Goal: Information Seeking & Learning: Check status

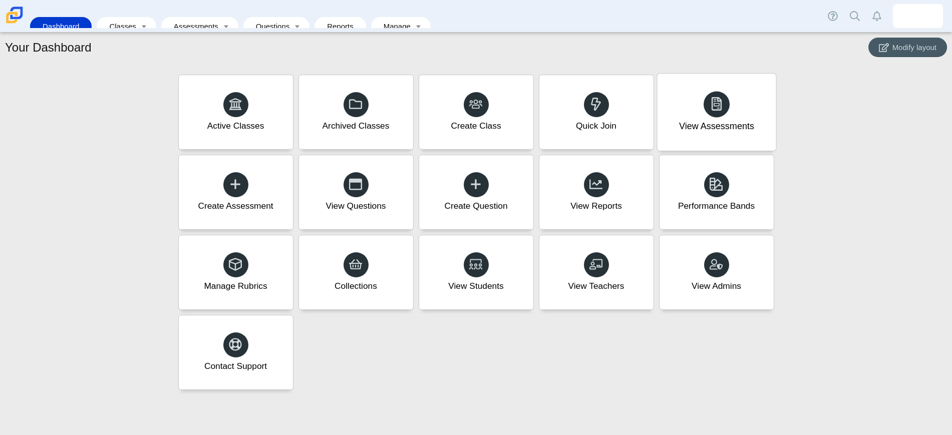
click at [721, 111] on use at bounding box center [716, 104] width 11 height 14
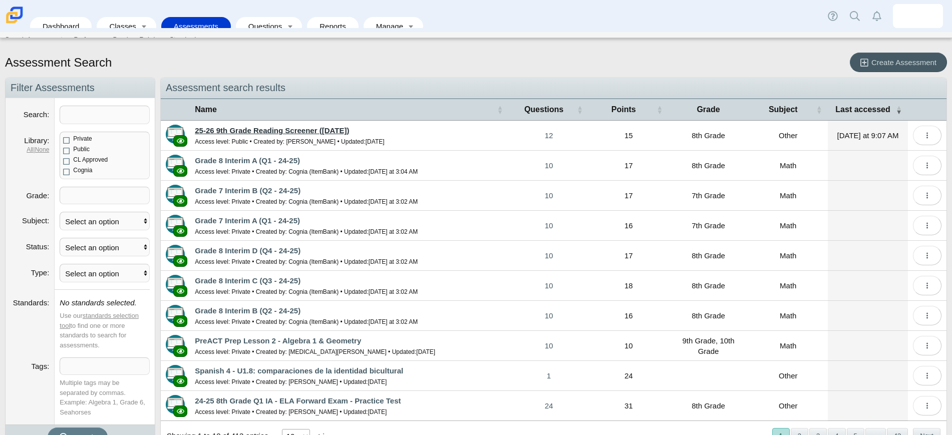
click at [319, 133] on link "25-26 9th Grade Reading Screener ([DATE])" at bounding box center [272, 130] width 154 height 9
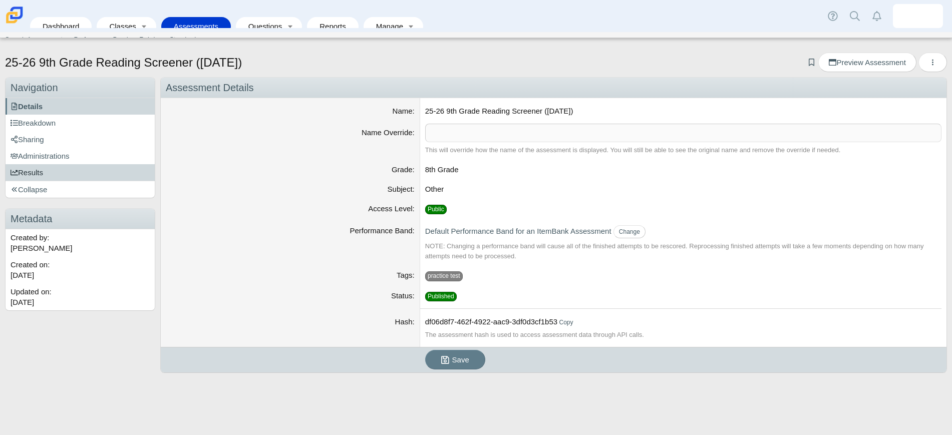
click at [33, 166] on link "Results" at bounding box center [80, 172] width 149 height 17
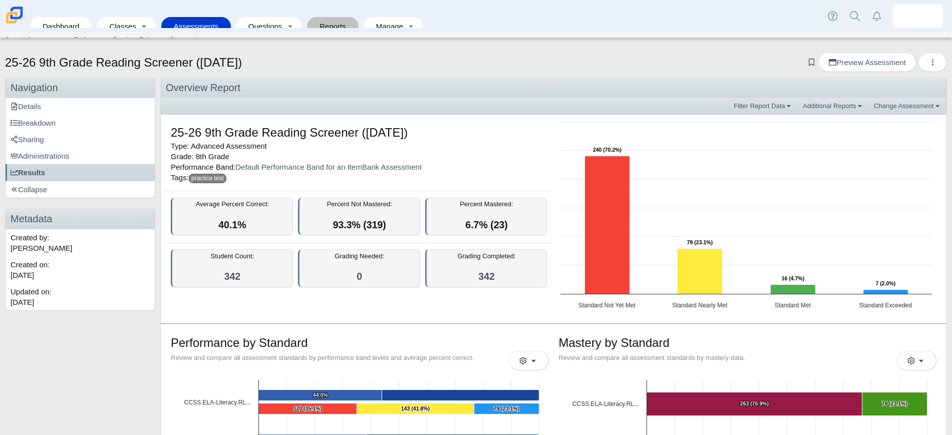
click at [323, 19] on link "Reports" at bounding box center [333, 26] width 42 height 19
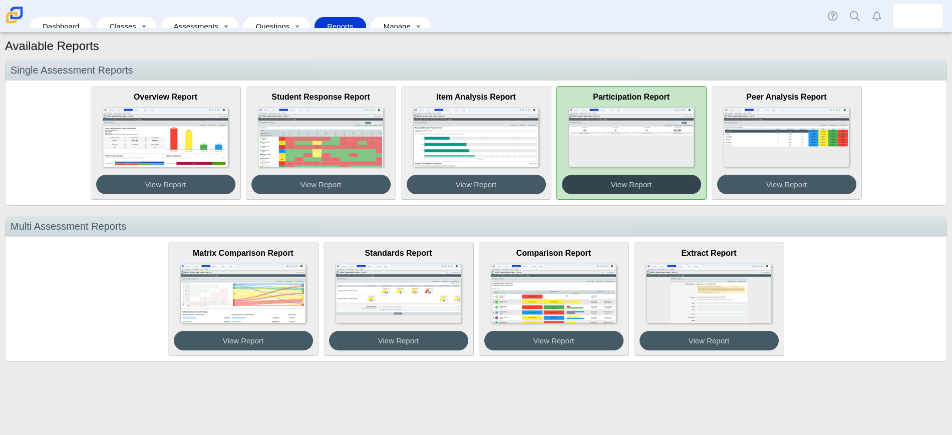
click at [626, 180] on span "View Report" at bounding box center [631, 184] width 41 height 9
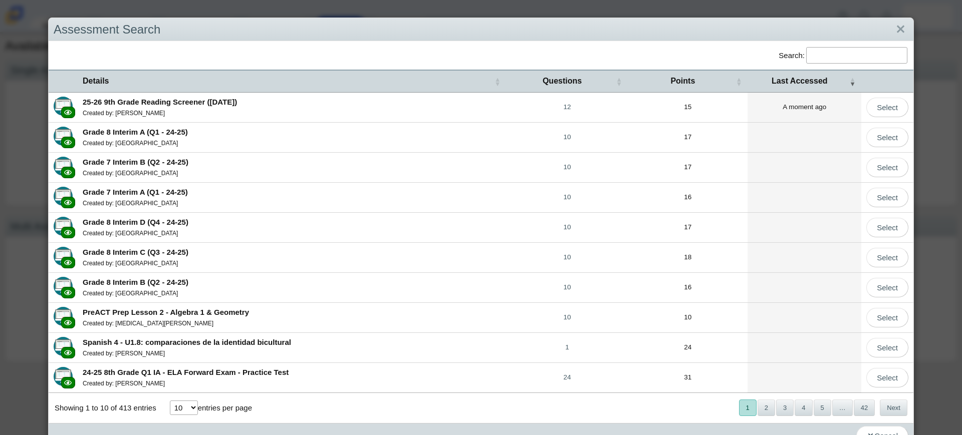
click at [216, 99] on b "25-26 9th Grade Reading Screener ([DATE])" at bounding box center [160, 102] width 154 height 9
click at [884, 104] on link "Select" at bounding box center [887, 108] width 42 height 20
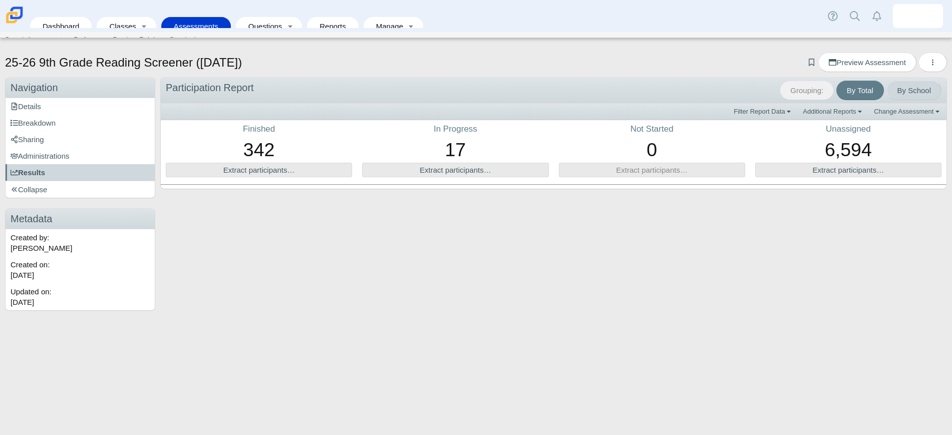
click at [915, 90] on link "By School" at bounding box center [914, 91] width 55 height 20
